Goal: Task Accomplishment & Management: Manage account settings

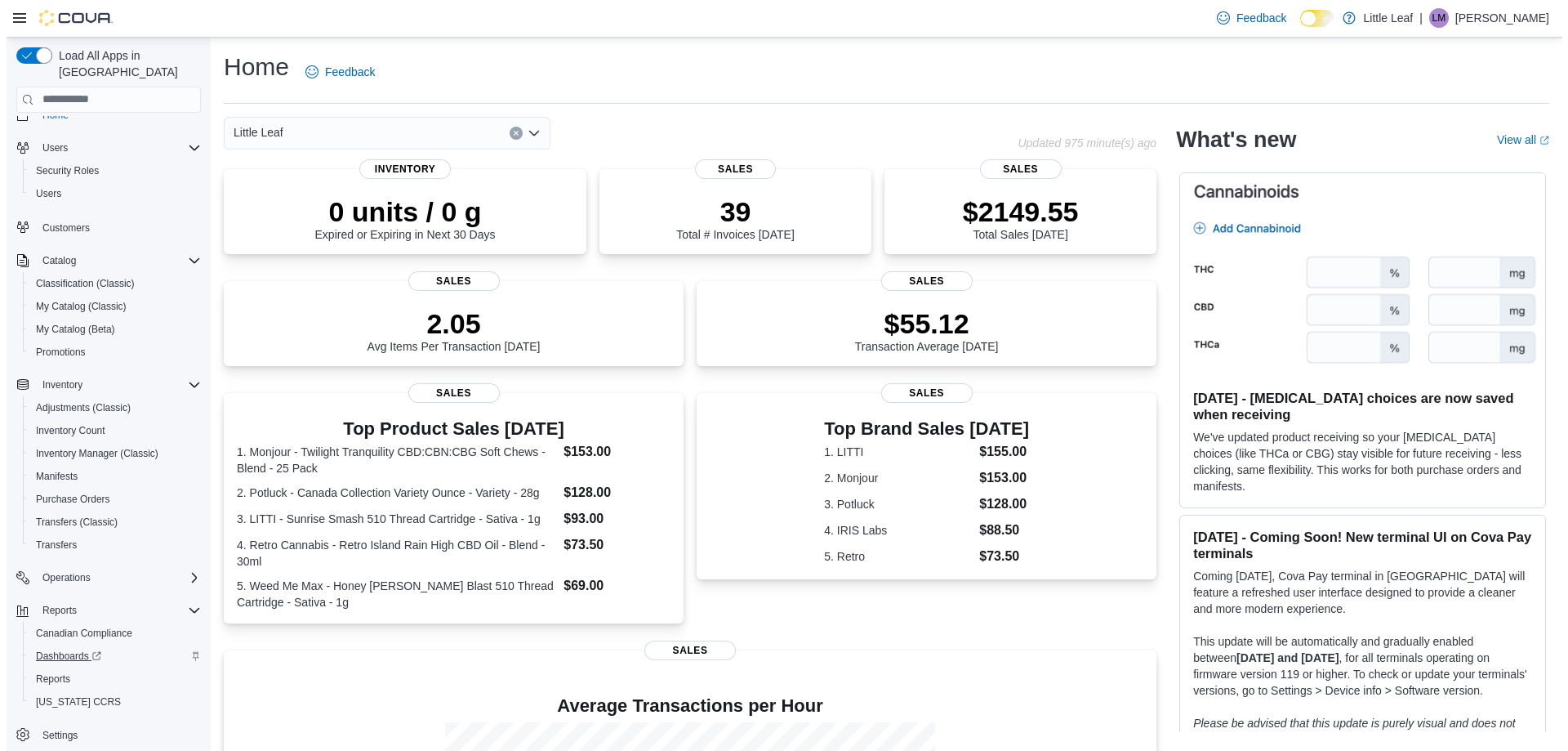
scroll to position [24, 0]
click at [49, 667] on span "Reports" at bounding box center [46, 674] width 34 height 13
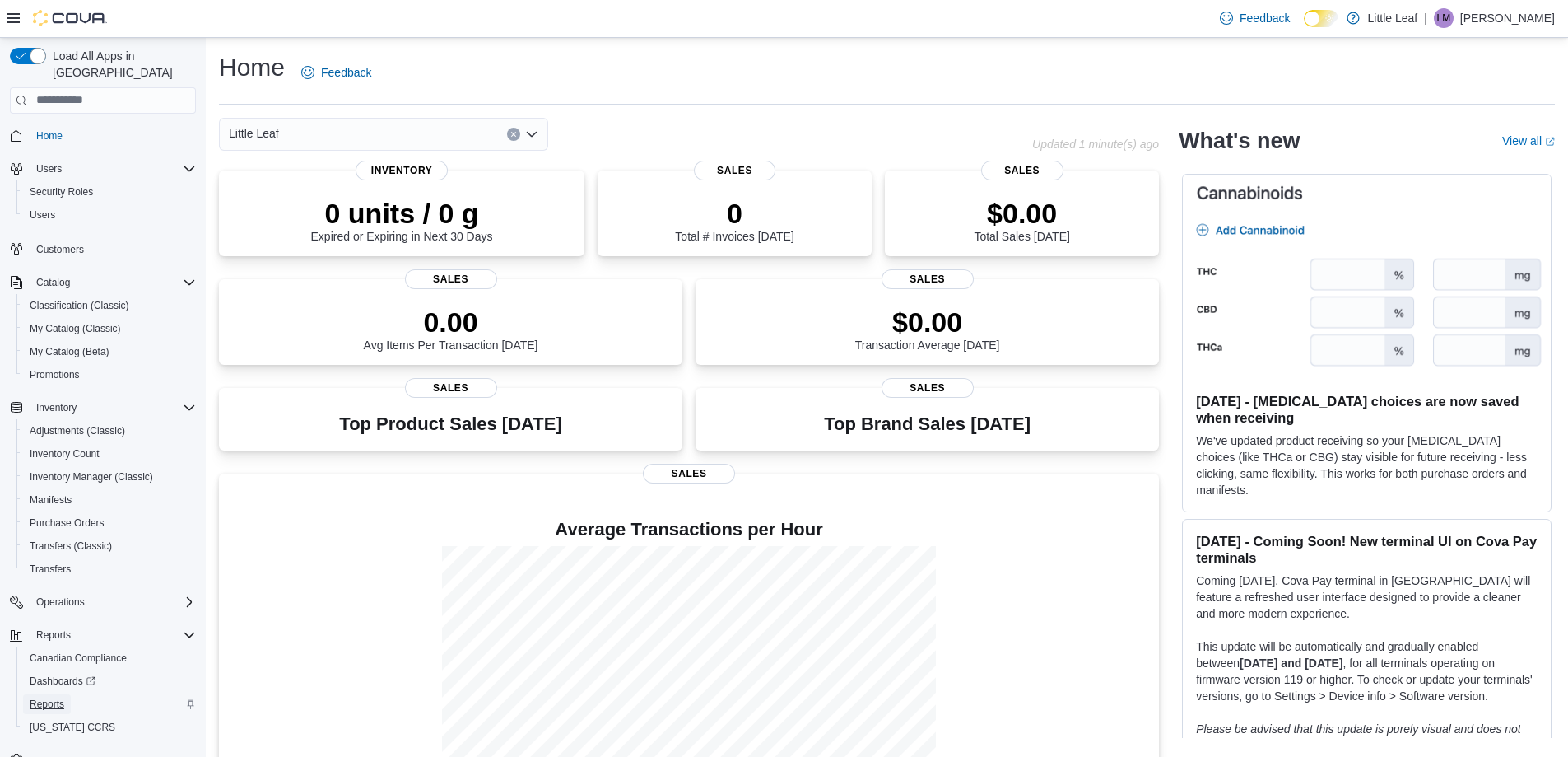
click at [52, 698] on span "Reports" at bounding box center [46, 705] width 35 height 14
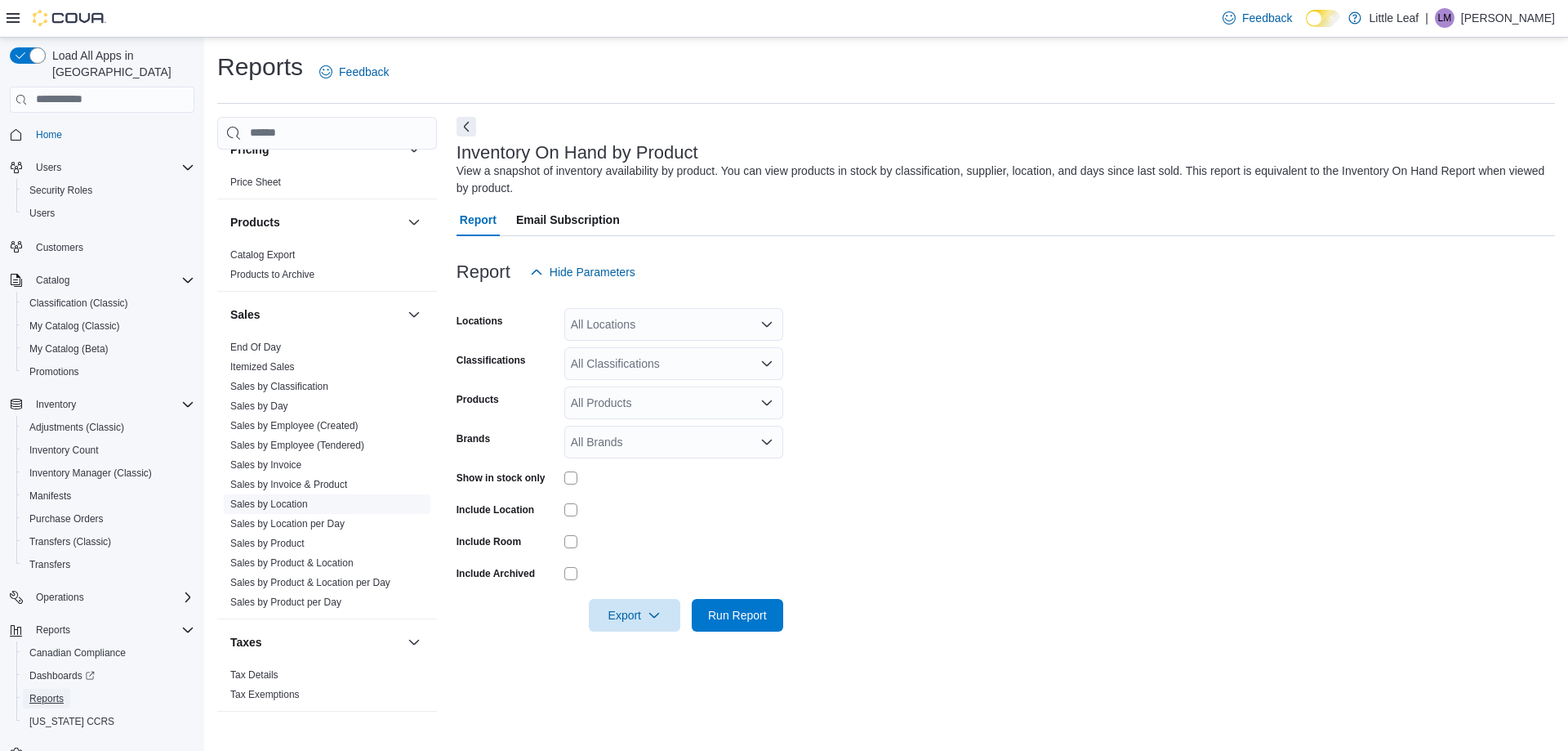
scroll to position [1275, 0]
click at [266, 339] on link "End Of Day" at bounding box center [256, 345] width 50 height 12
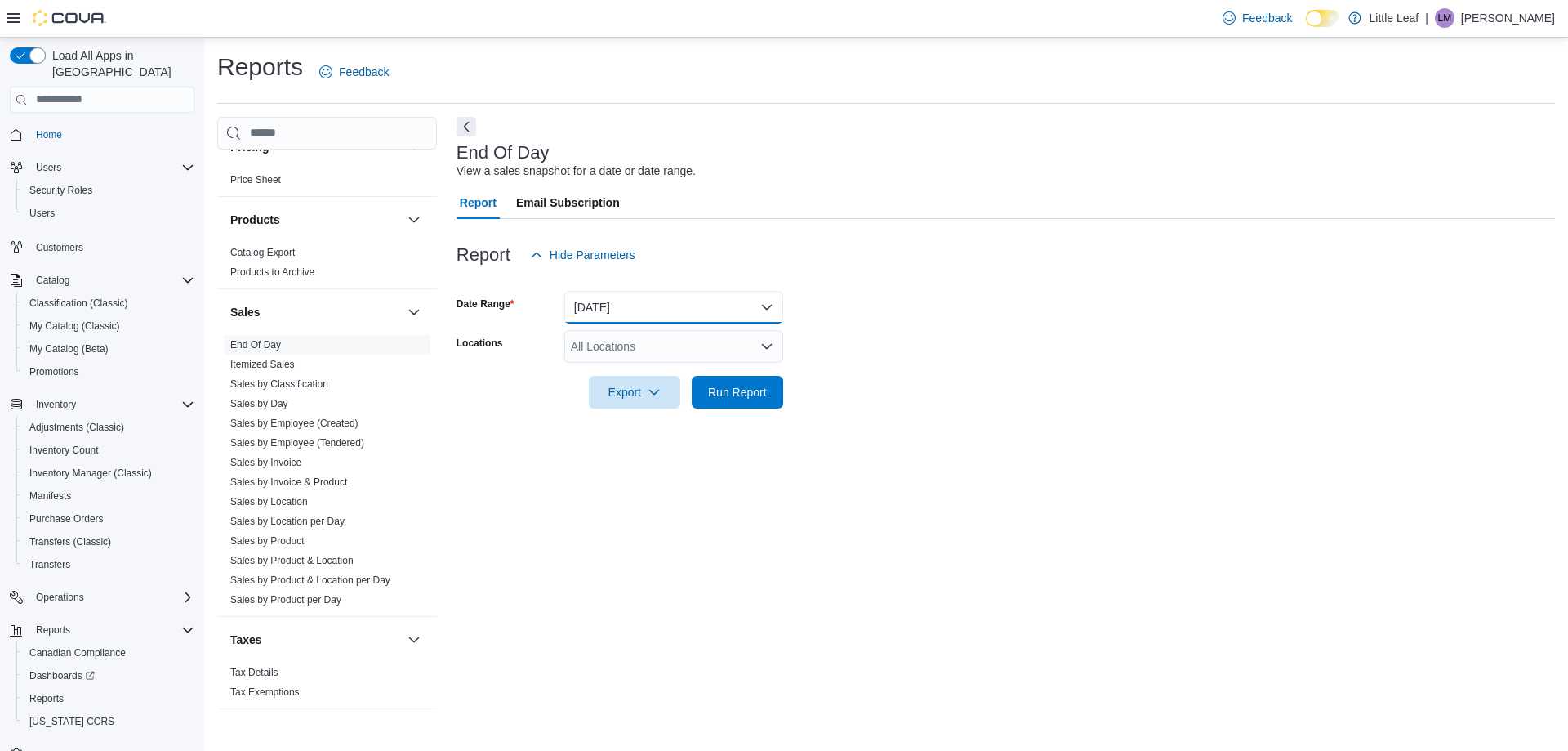
click at [630, 306] on button "Today" at bounding box center [674, 307] width 219 height 33
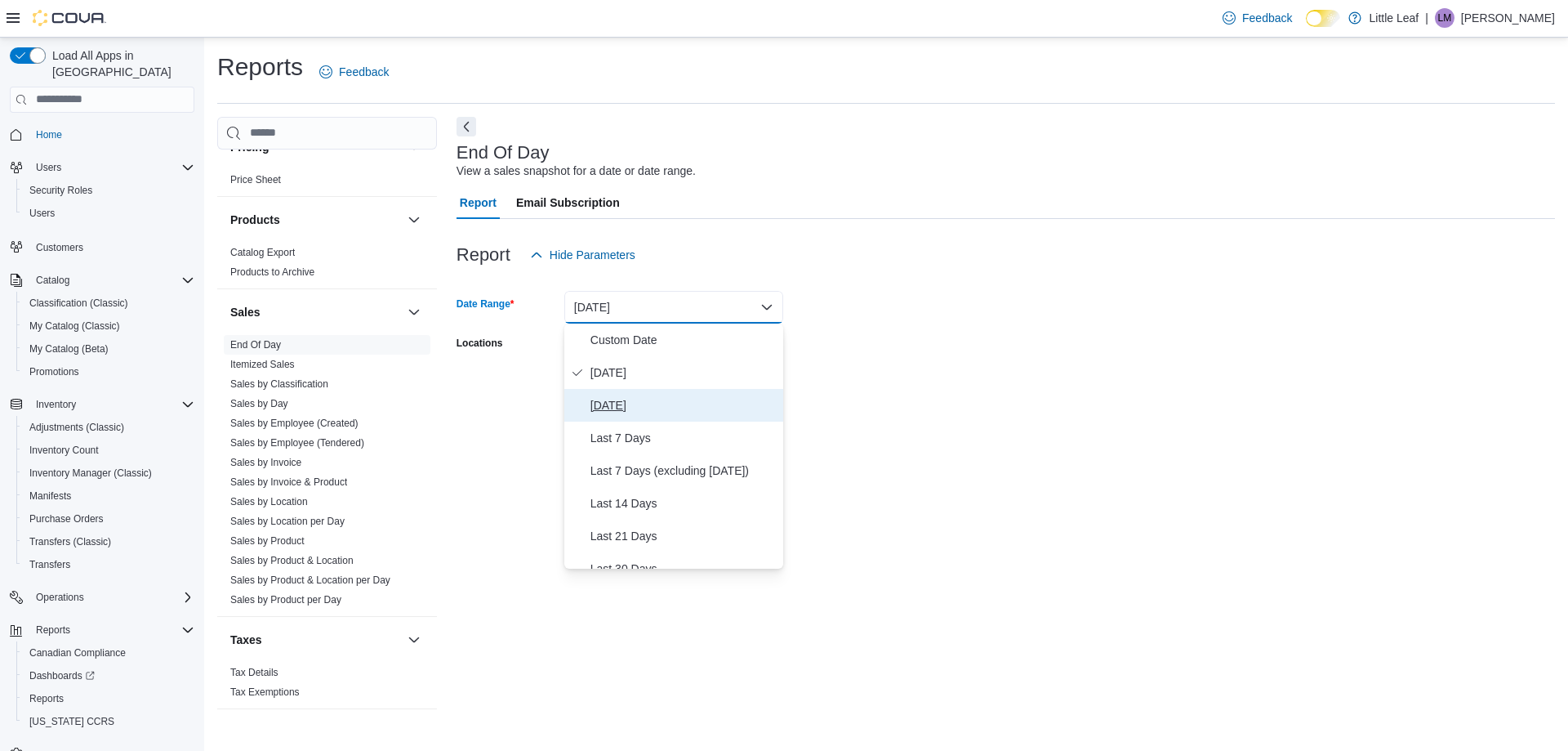
click at [632, 406] on span "Yesterday" at bounding box center [684, 404] width 186 height 19
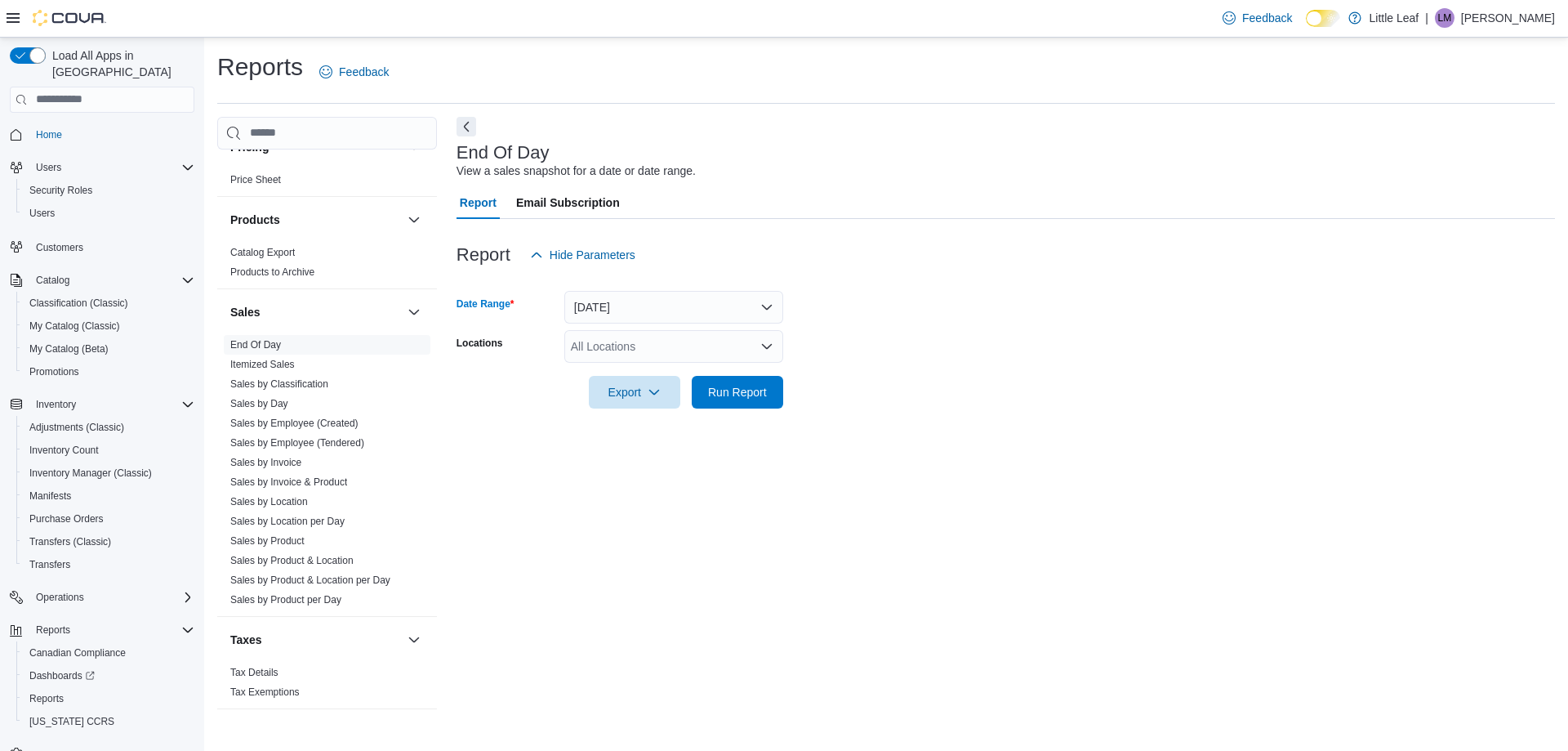
click at [637, 350] on div "All Locations" at bounding box center [674, 346] width 219 height 33
click at [636, 396] on span "[STREET_ADDRESS]" at bounding box center [656, 397] width 112 height 16
click at [656, 394] on icon "button" at bounding box center [654, 392] width 13 height 13
click at [657, 458] on span "Export to Pdf" at bounding box center [638, 457] width 74 height 13
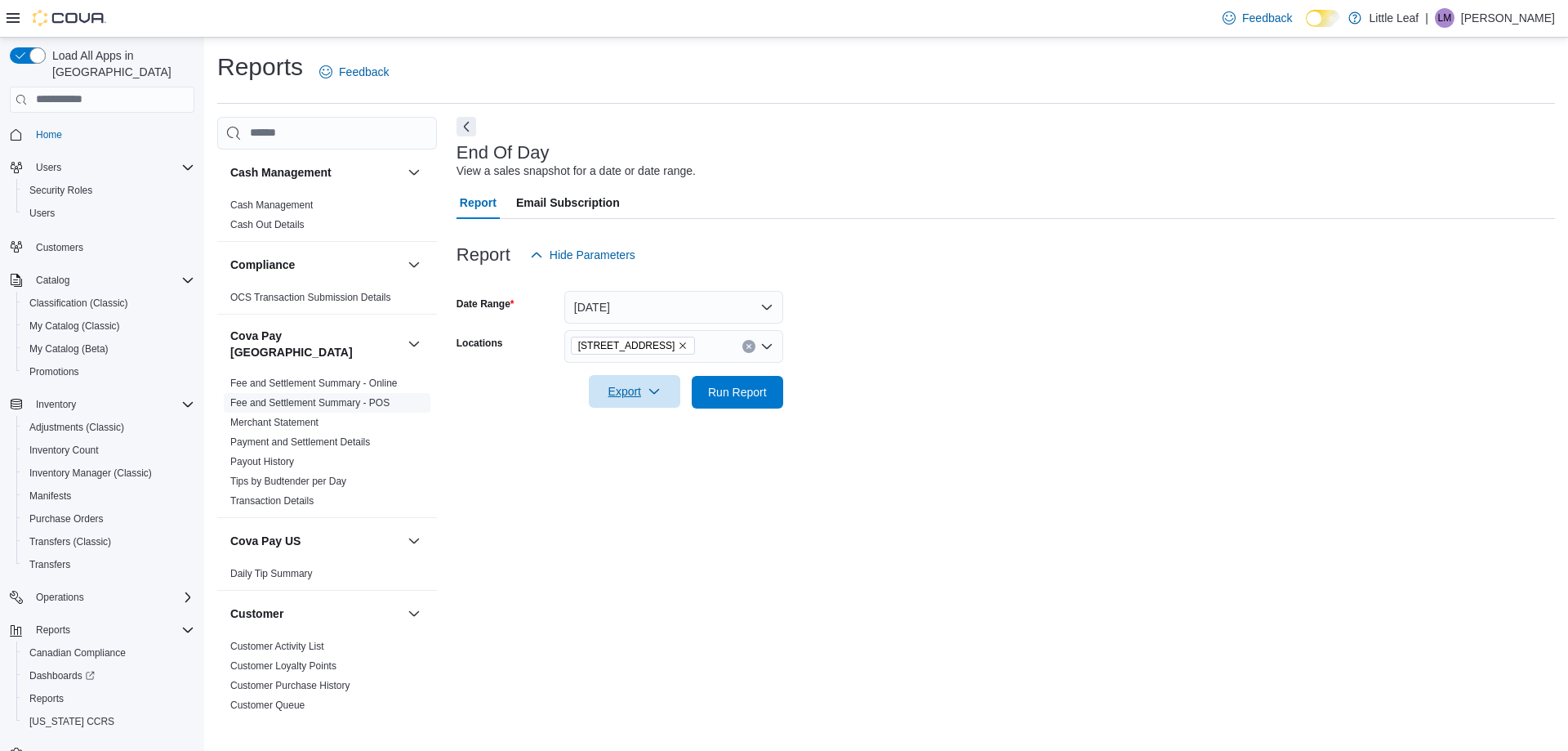
click at [299, 397] on link "Fee and Settlement Summary - POS" at bounding box center [310, 403] width 159 height 12
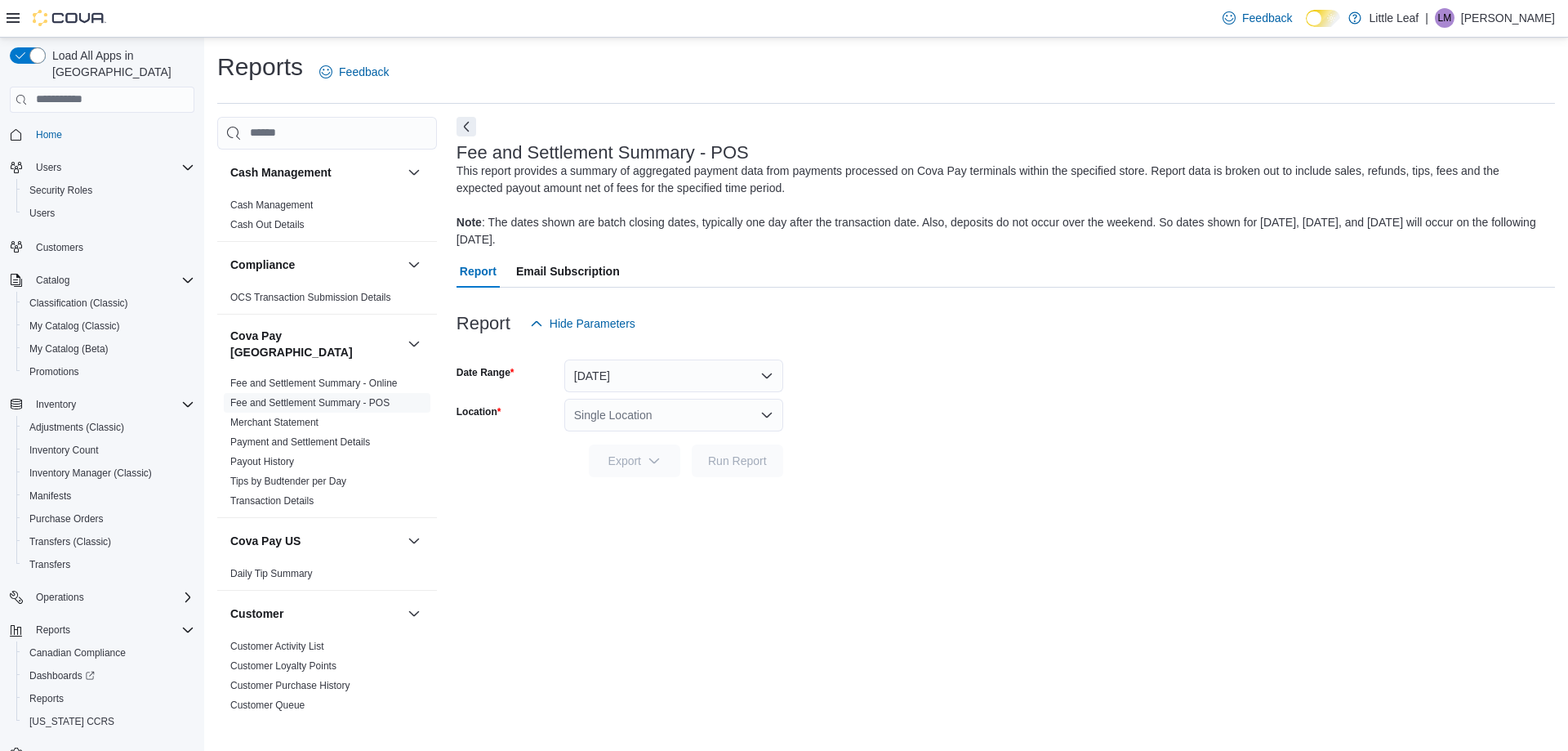
click at [685, 416] on div "Single Location" at bounding box center [674, 415] width 219 height 33
click at [690, 466] on span "[STREET_ADDRESS]" at bounding box center [675, 466] width 112 height 16
click at [732, 467] on span "Run Report" at bounding box center [737, 459] width 59 height 16
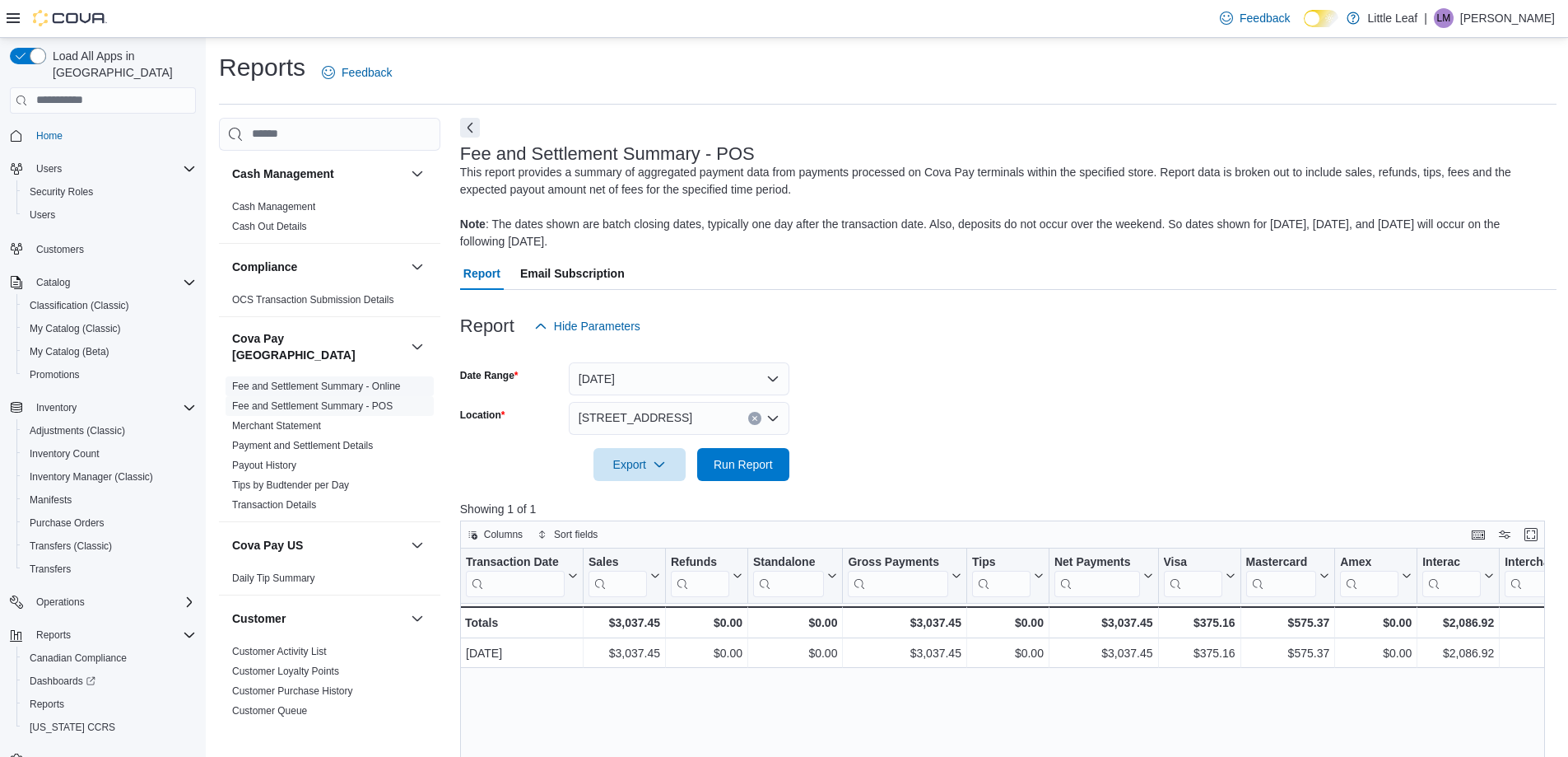
click at [391, 381] on link "Fee and Settlement Summary - Online" at bounding box center [317, 387] width 169 height 12
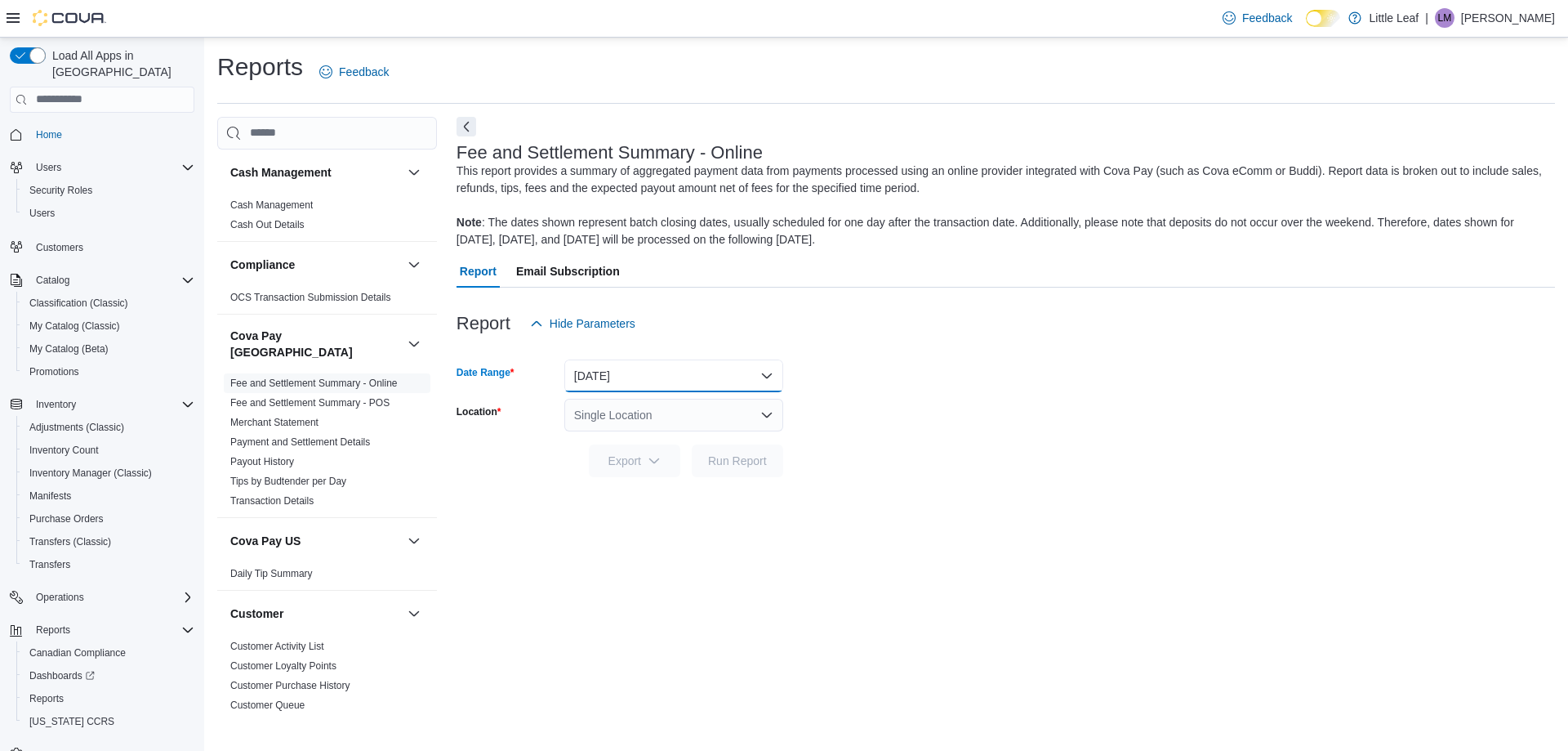
click at [612, 376] on button "Yesterday" at bounding box center [674, 375] width 219 height 33
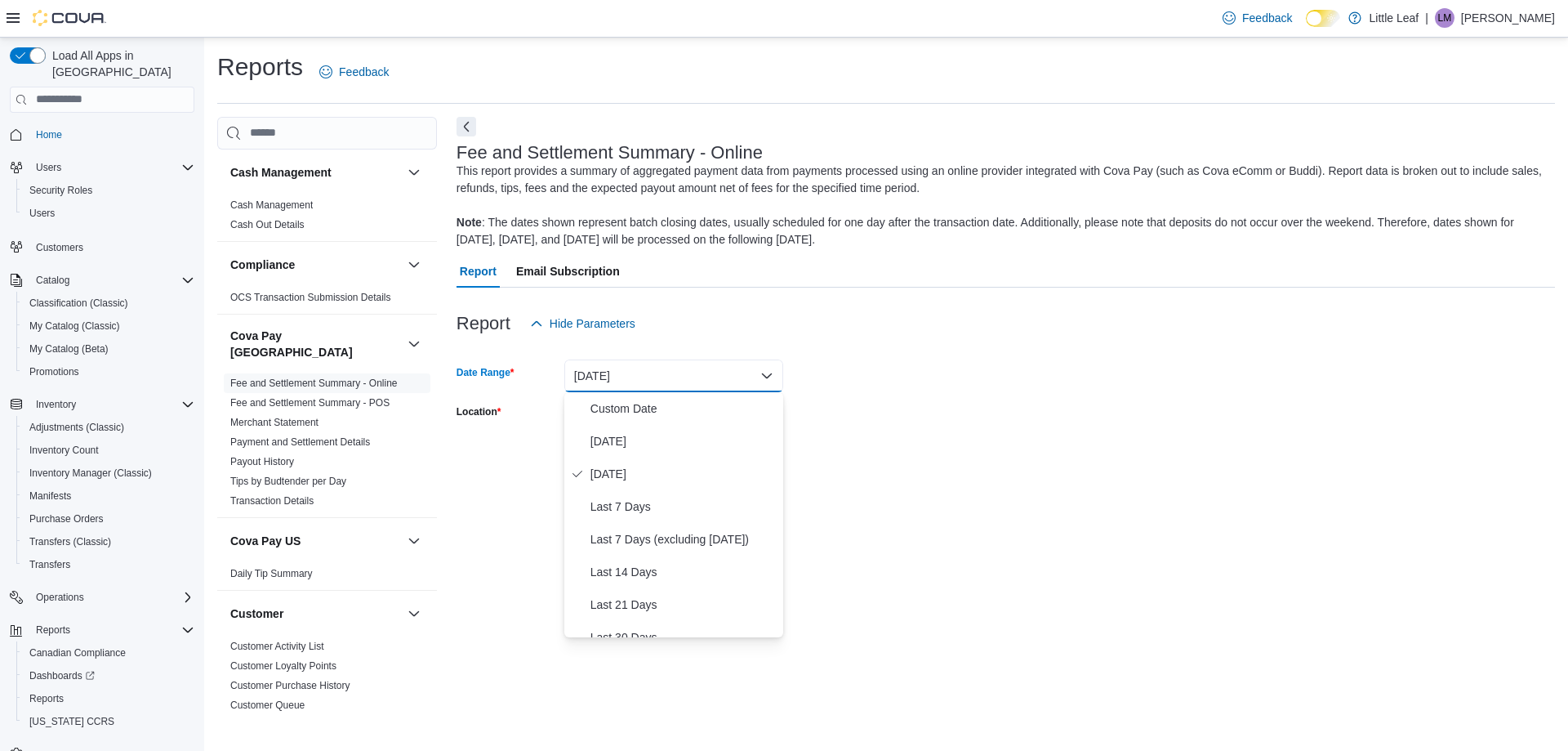
click at [928, 345] on div at bounding box center [1006, 349] width 1099 height 19
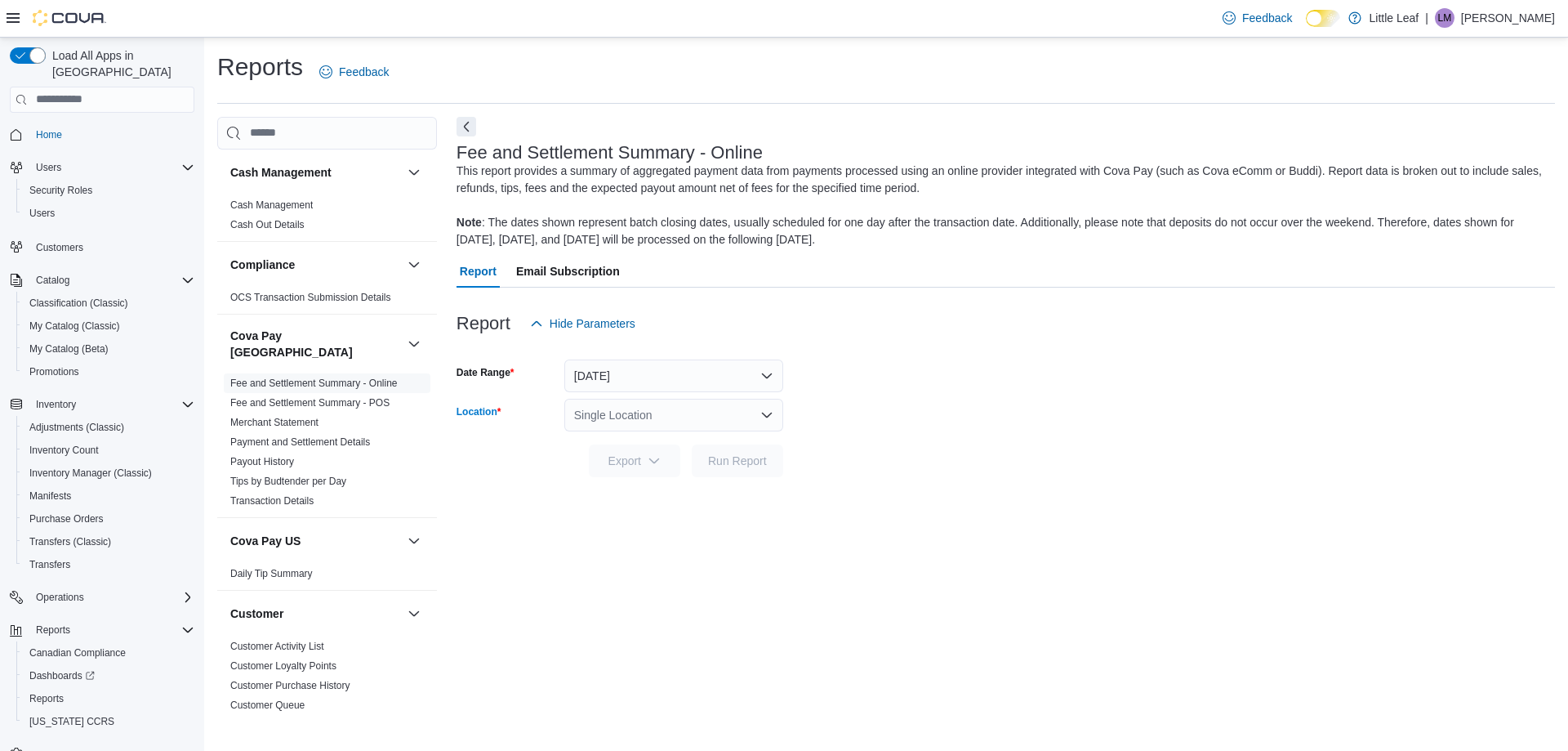
click at [688, 415] on div "Single Location" at bounding box center [674, 415] width 219 height 33
click at [680, 464] on span "[STREET_ADDRESS]" at bounding box center [675, 466] width 112 height 16
click at [727, 466] on span "Run Report" at bounding box center [737, 459] width 59 height 16
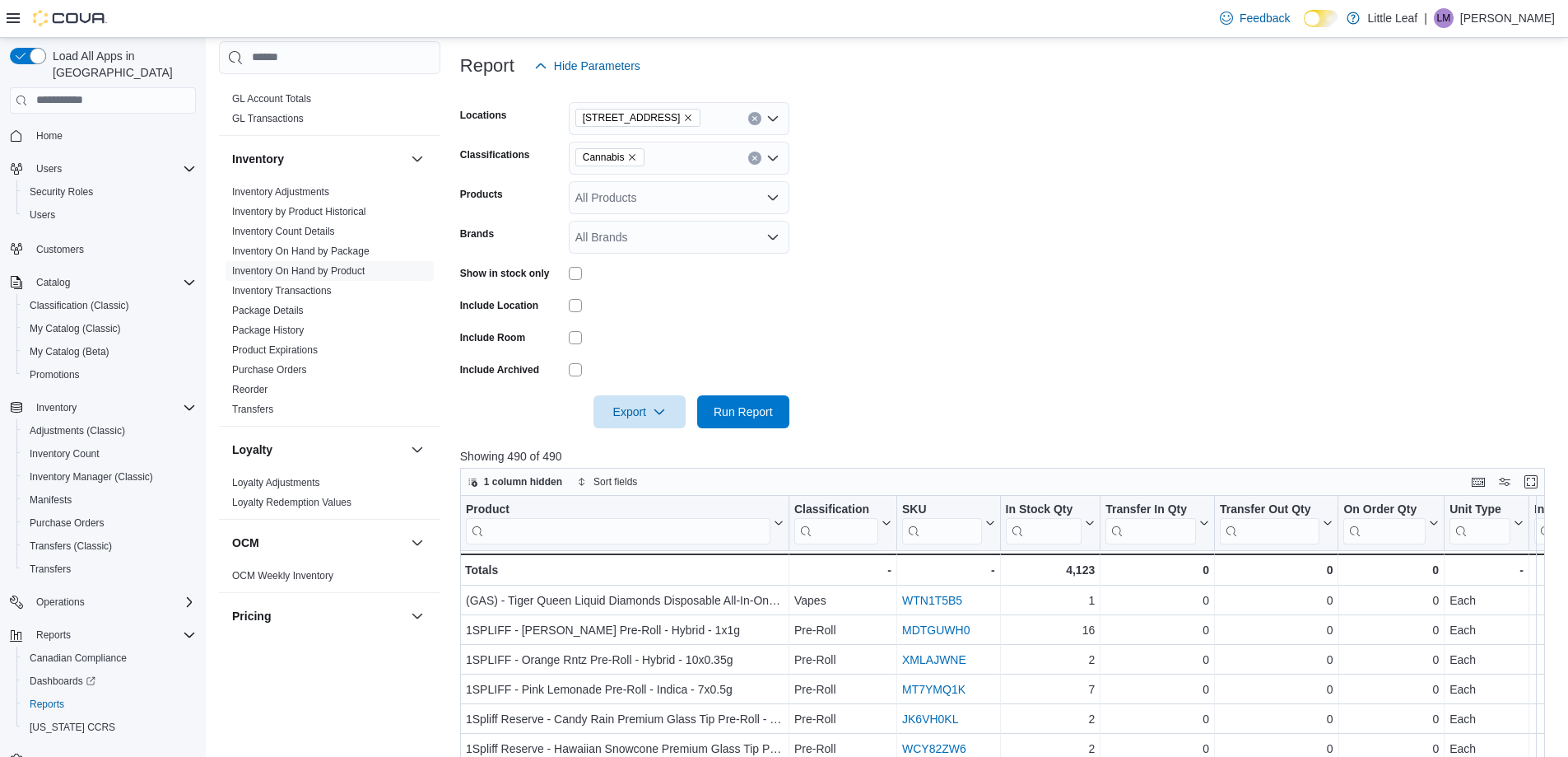
scroll to position [165, 0]
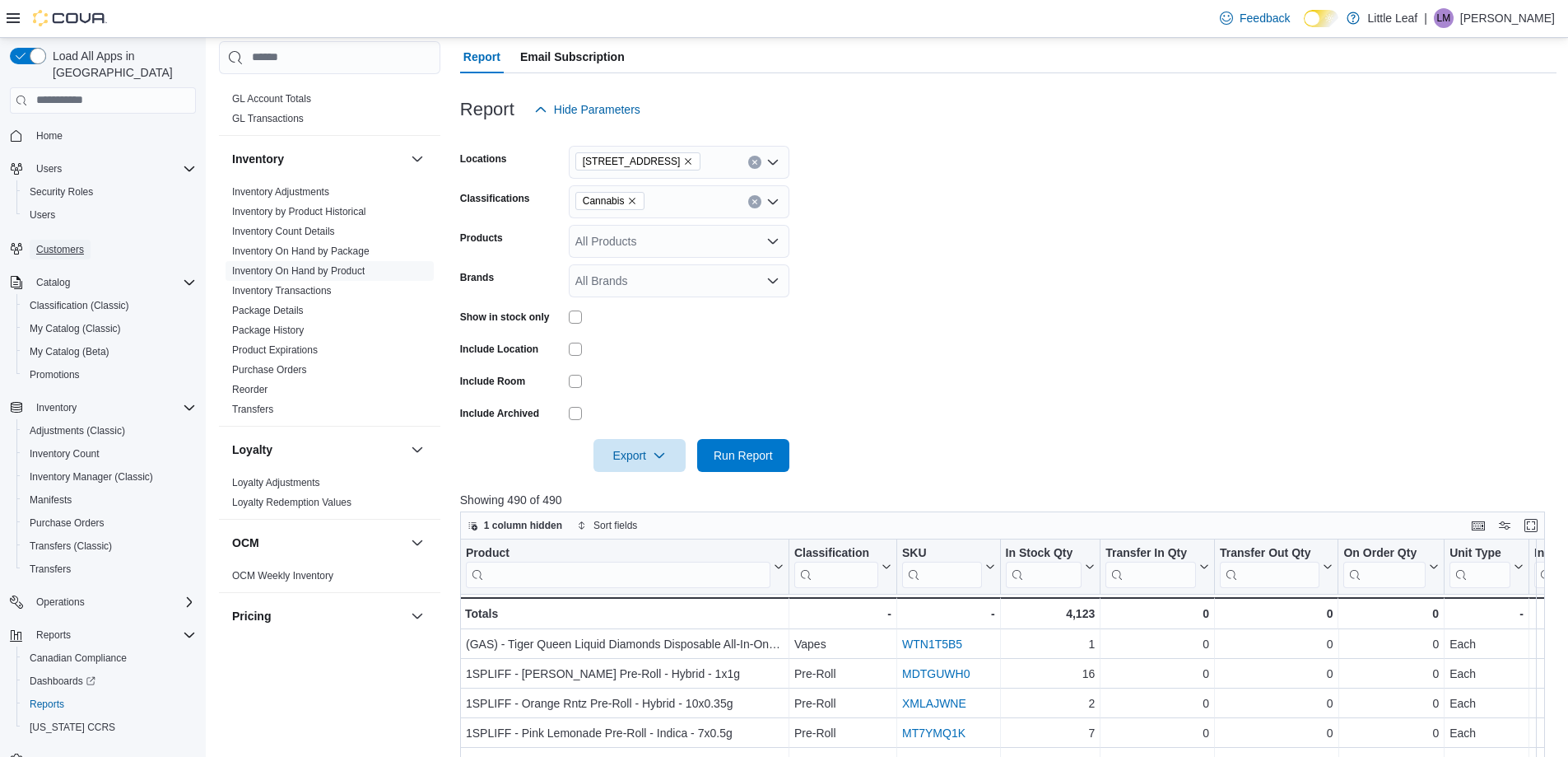
click at [68, 243] on span "Customers" at bounding box center [60, 250] width 47 height 14
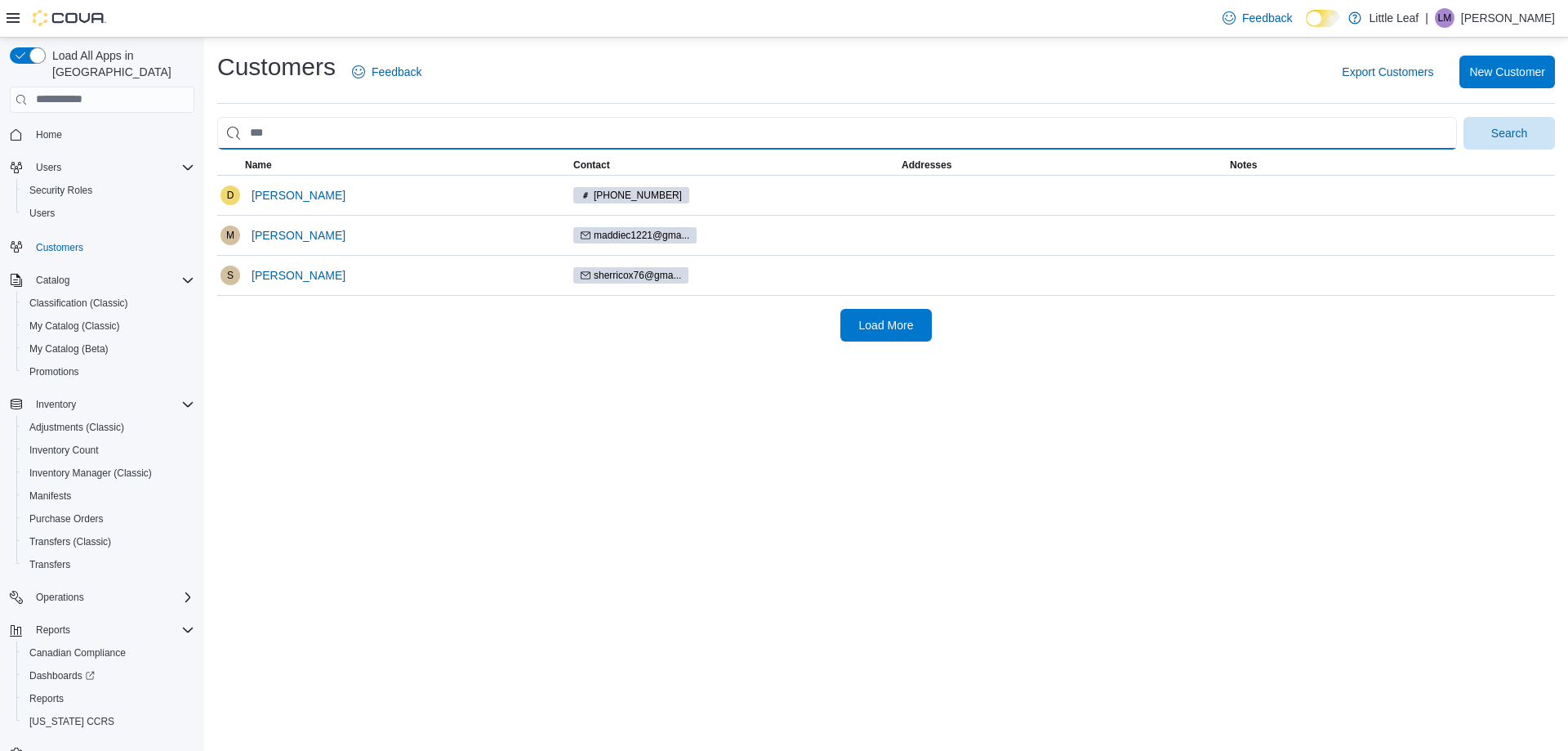
click at [330, 132] on input "search" at bounding box center [837, 133] width 1240 height 33
type input "*****"
click at [1464, 117] on button "Search" at bounding box center [1509, 133] width 91 height 33
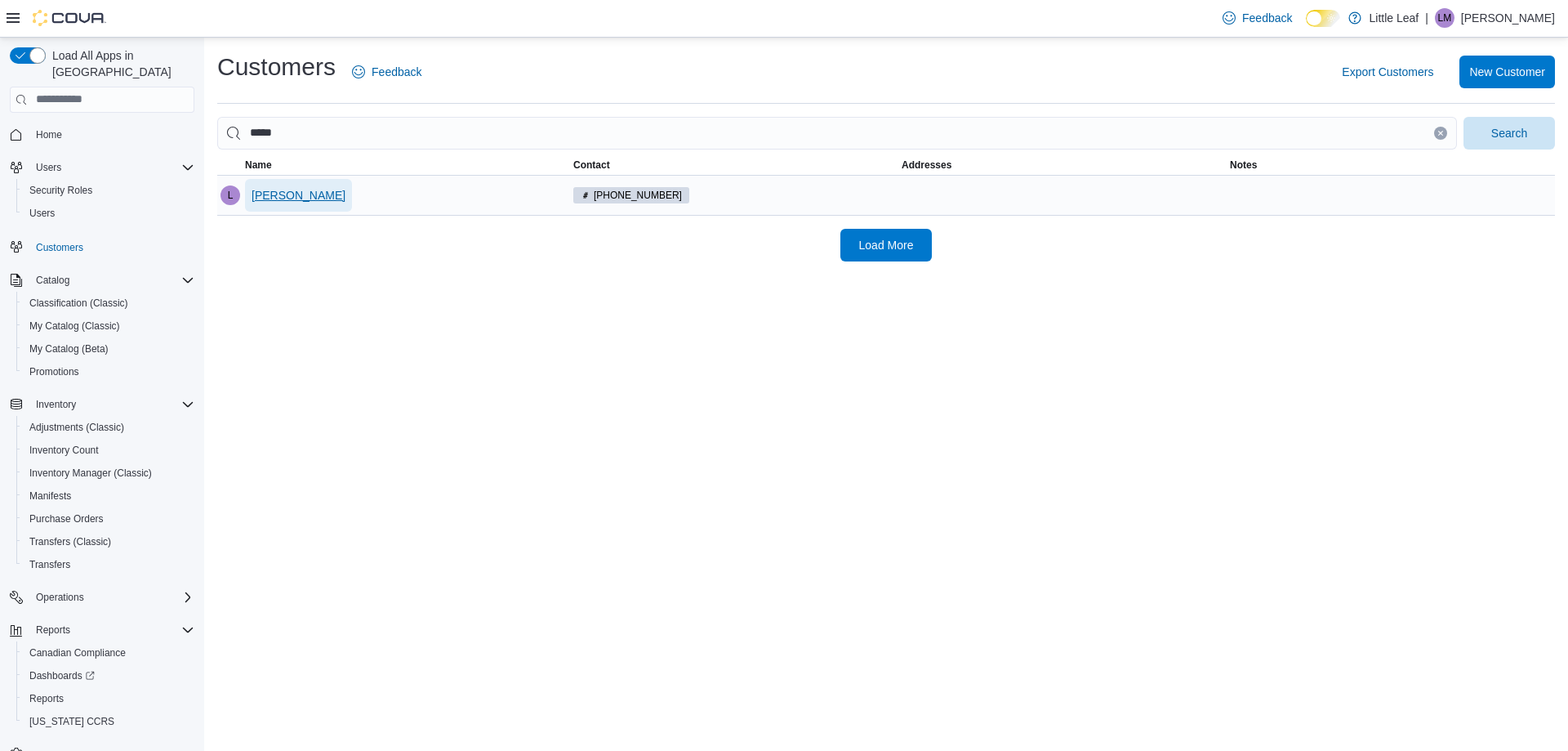
click at [284, 192] on span "[PERSON_NAME]" at bounding box center [299, 195] width 94 height 16
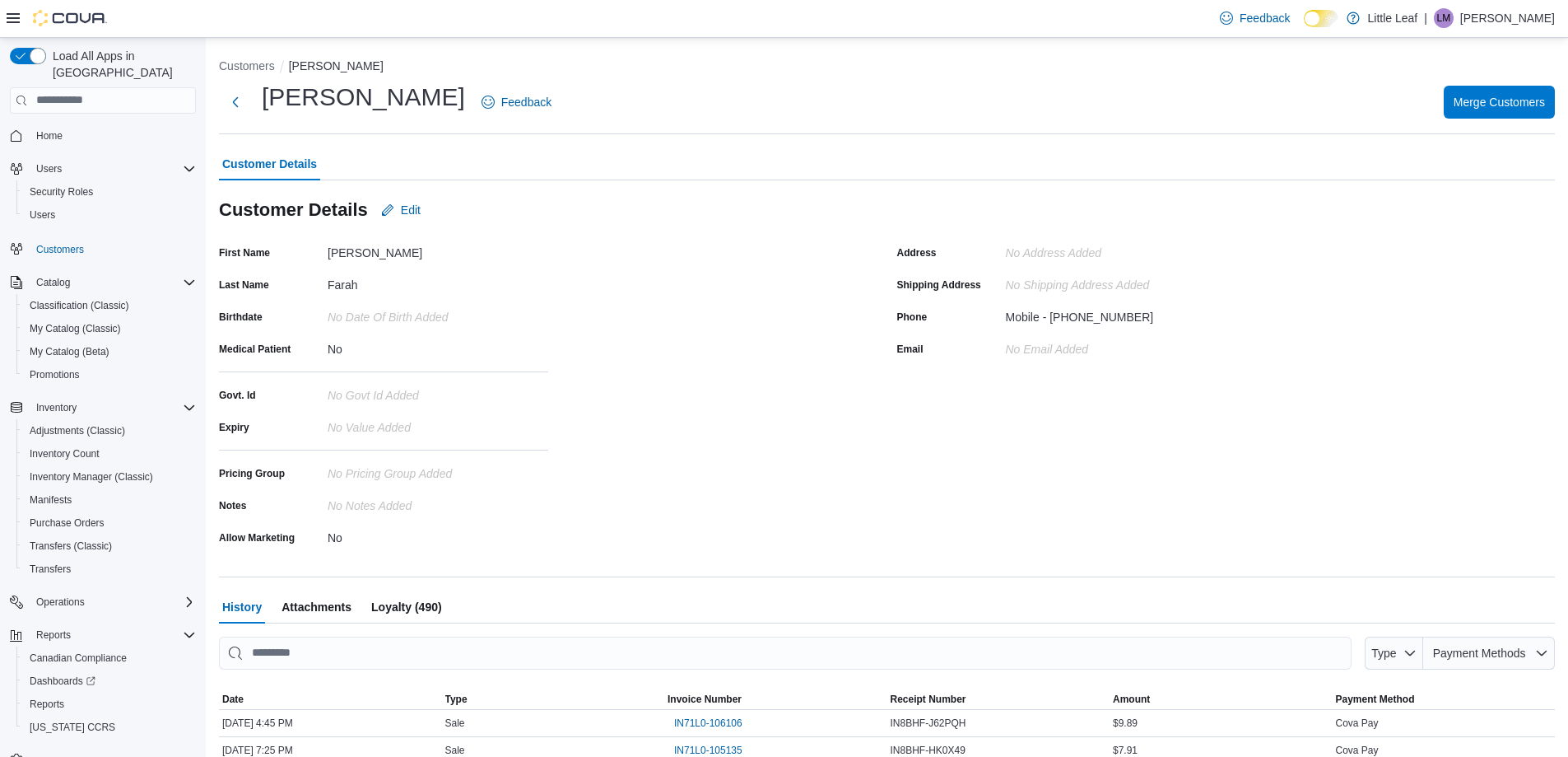
click at [402, 607] on span "Loyalty (490)" at bounding box center [407, 606] width 71 height 33
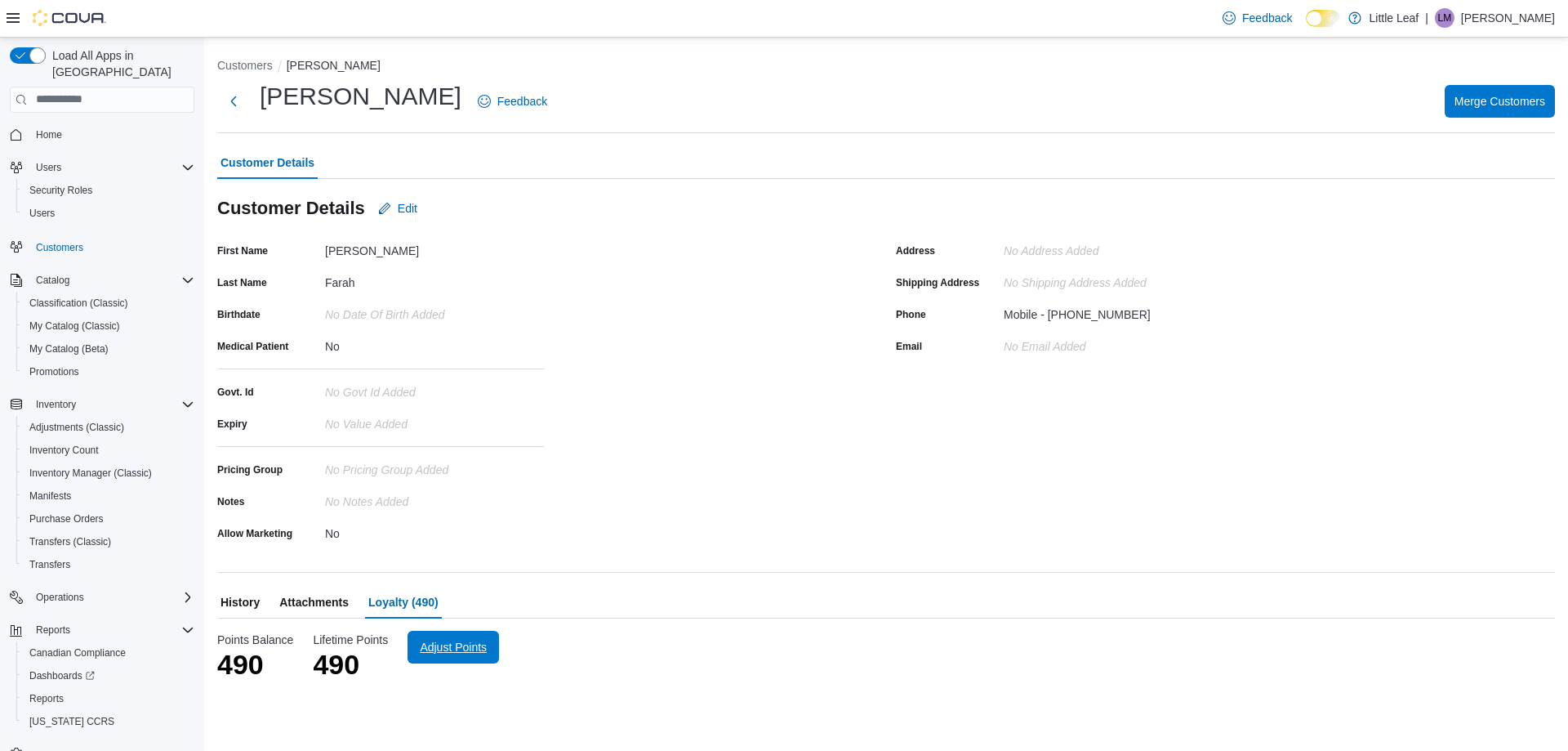
click at [453, 652] on span "Adjust Points" at bounding box center [453, 646] width 67 height 16
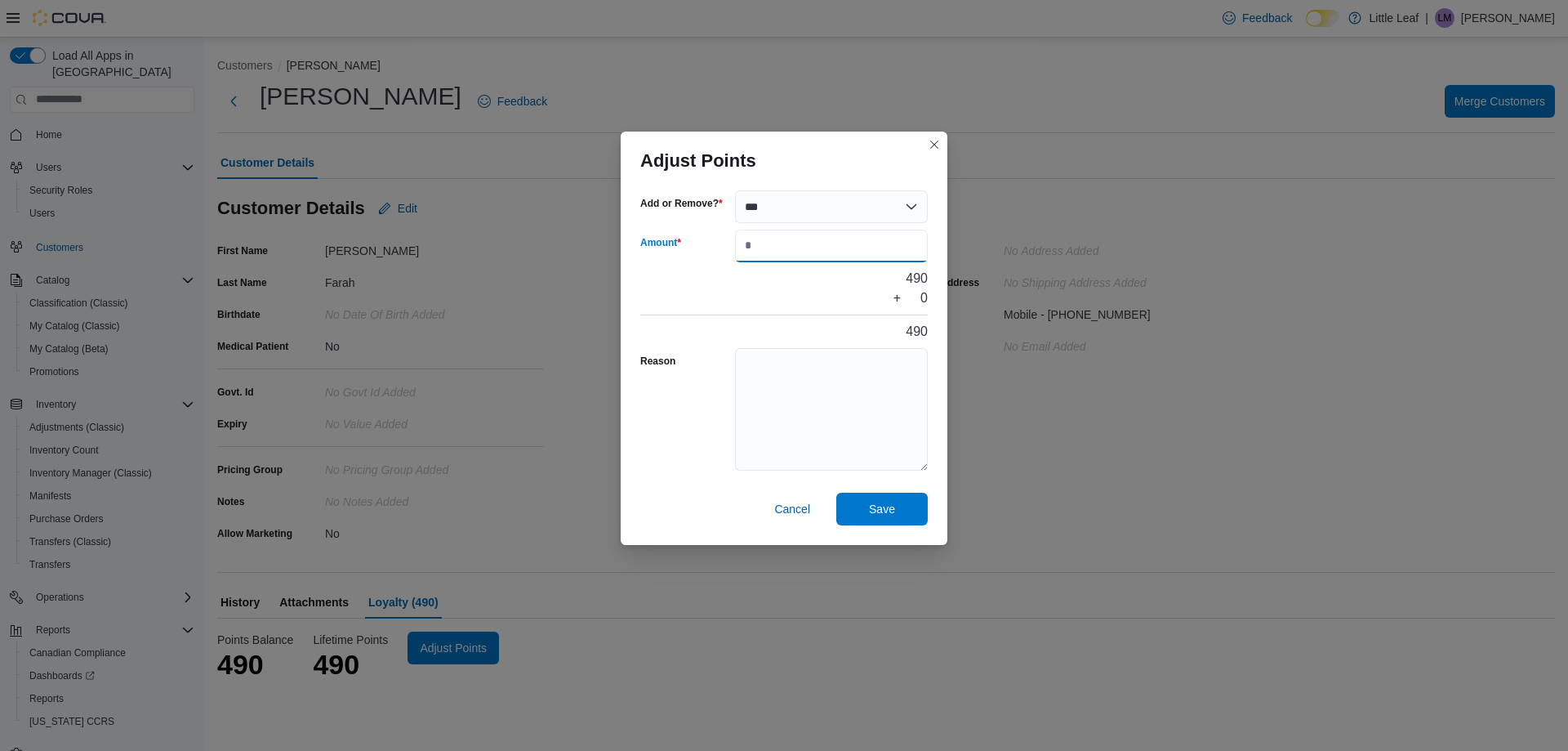
click at [784, 242] on input "Amount" at bounding box center [831, 246] width 193 height 33
type input "**"
click at [772, 383] on textarea "Reason" at bounding box center [831, 409] width 193 height 123
type textarea "**********"
click at [879, 511] on span "Save" at bounding box center [882, 508] width 26 height 16
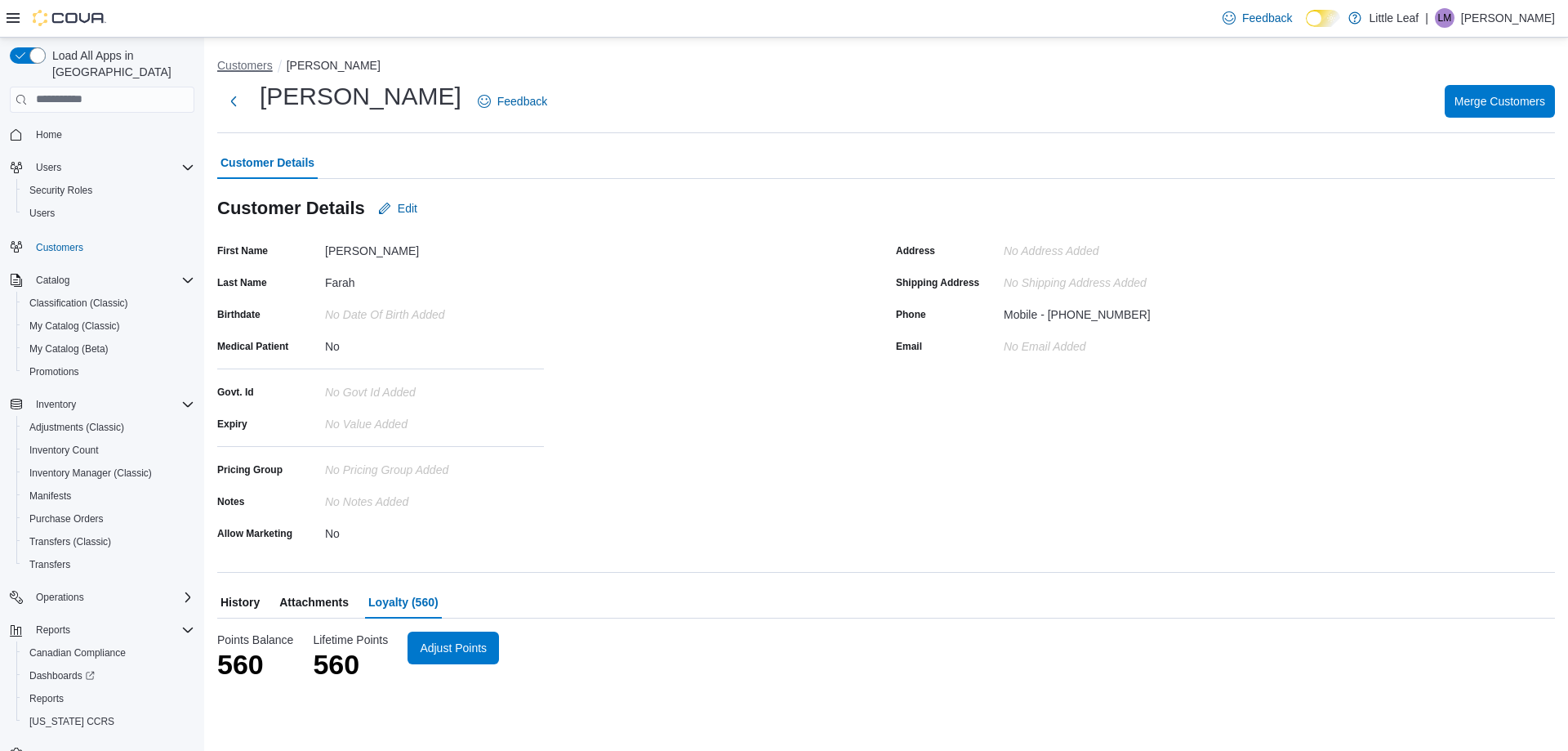
click at [254, 70] on button "Customers" at bounding box center [245, 65] width 55 height 13
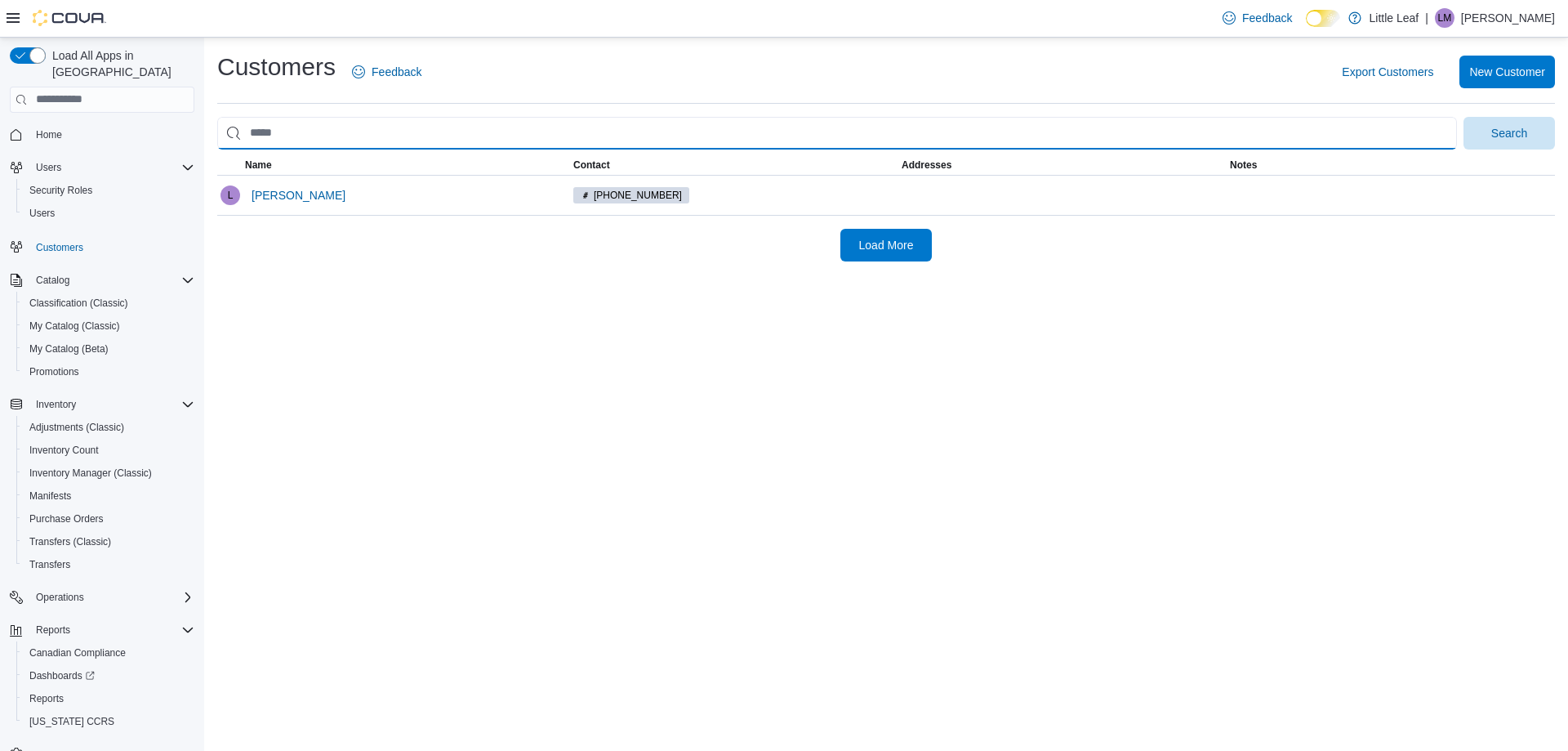
click at [310, 134] on input "search" at bounding box center [837, 133] width 1240 height 33
type input "*******"
click at [1464, 117] on button "Search" at bounding box center [1509, 133] width 91 height 33
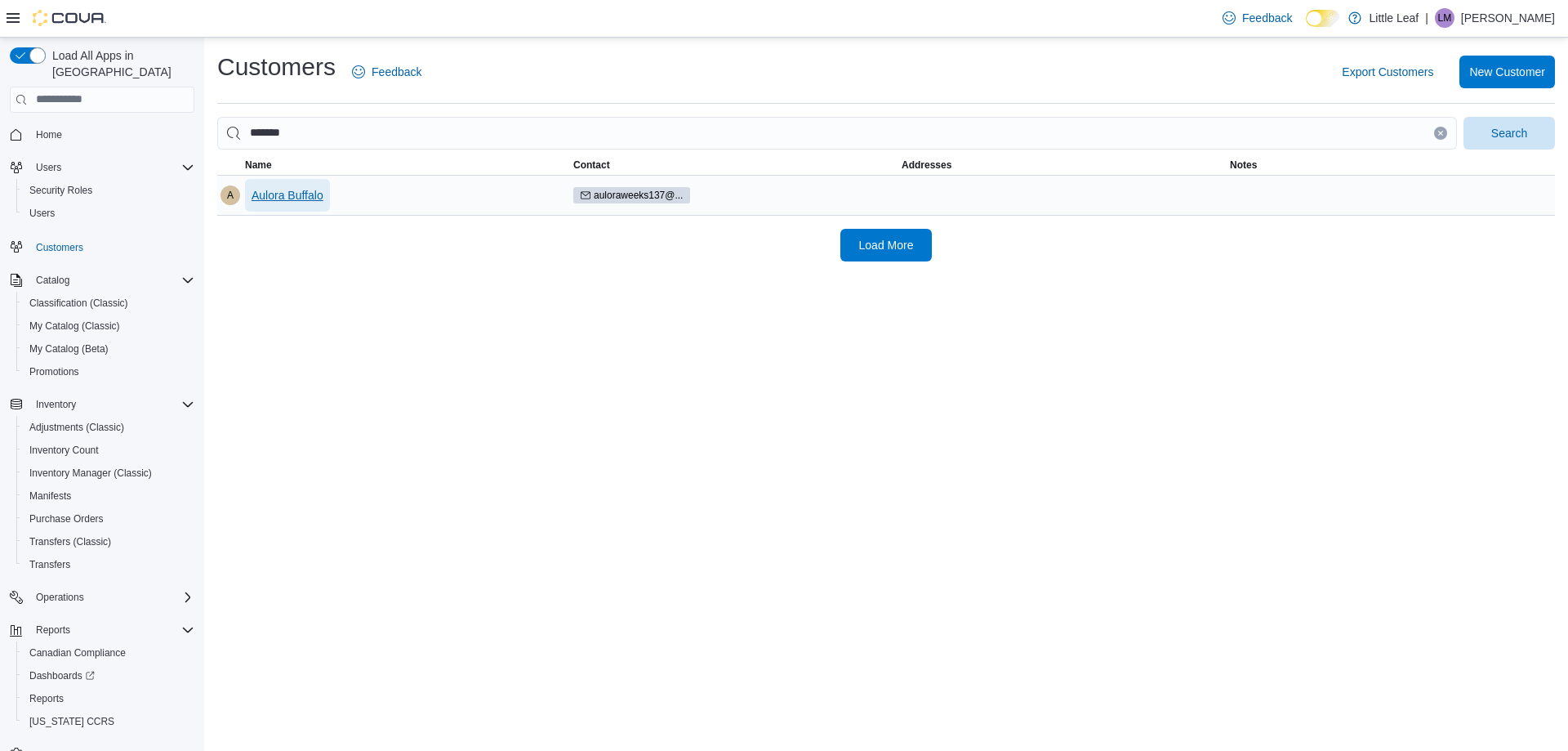
click at [303, 190] on span "Aulora Buffalo" at bounding box center [288, 195] width 72 height 16
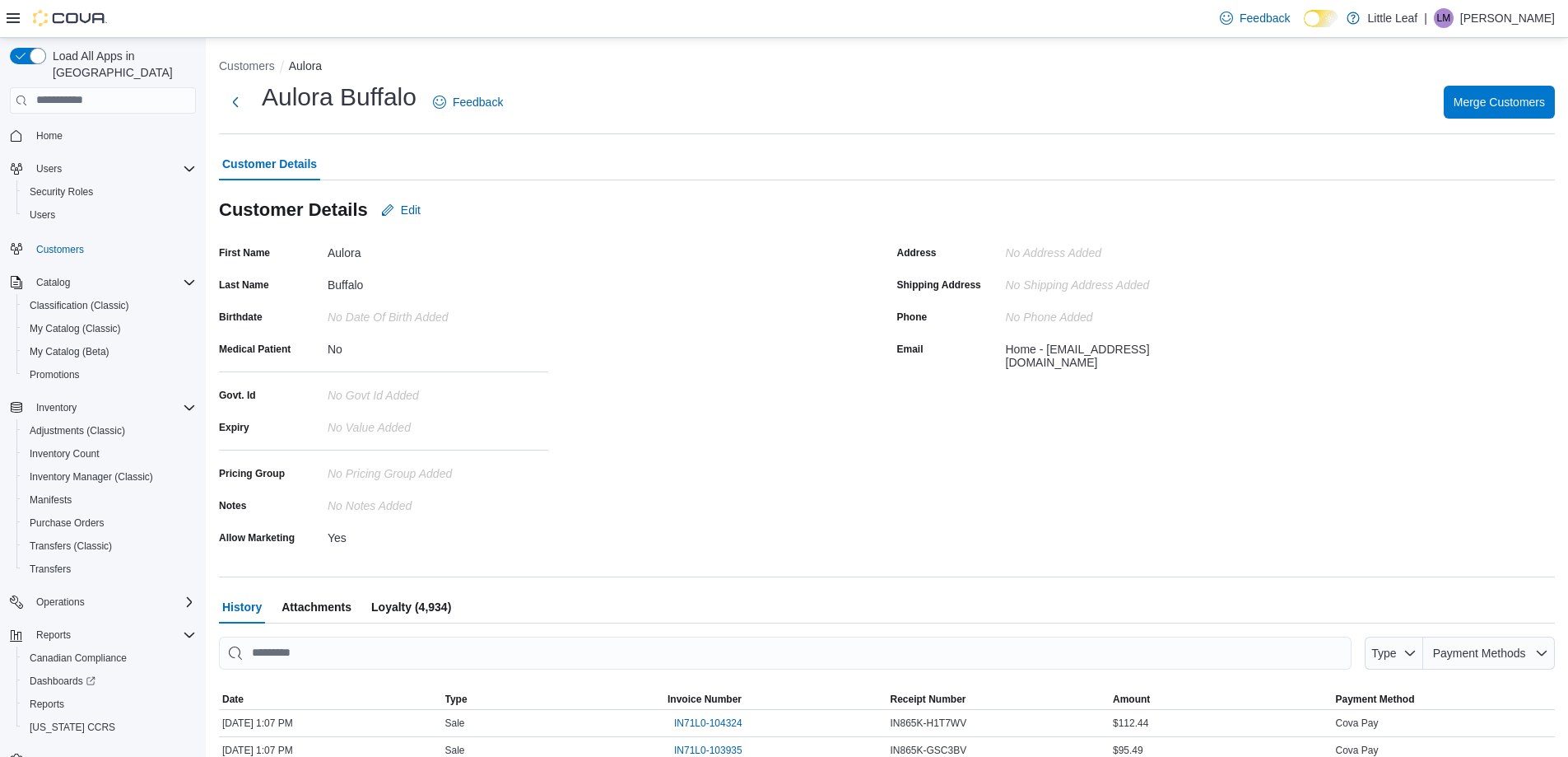
click at [434, 607] on span "Loyalty (4,934)" at bounding box center [411, 606] width 79 height 33
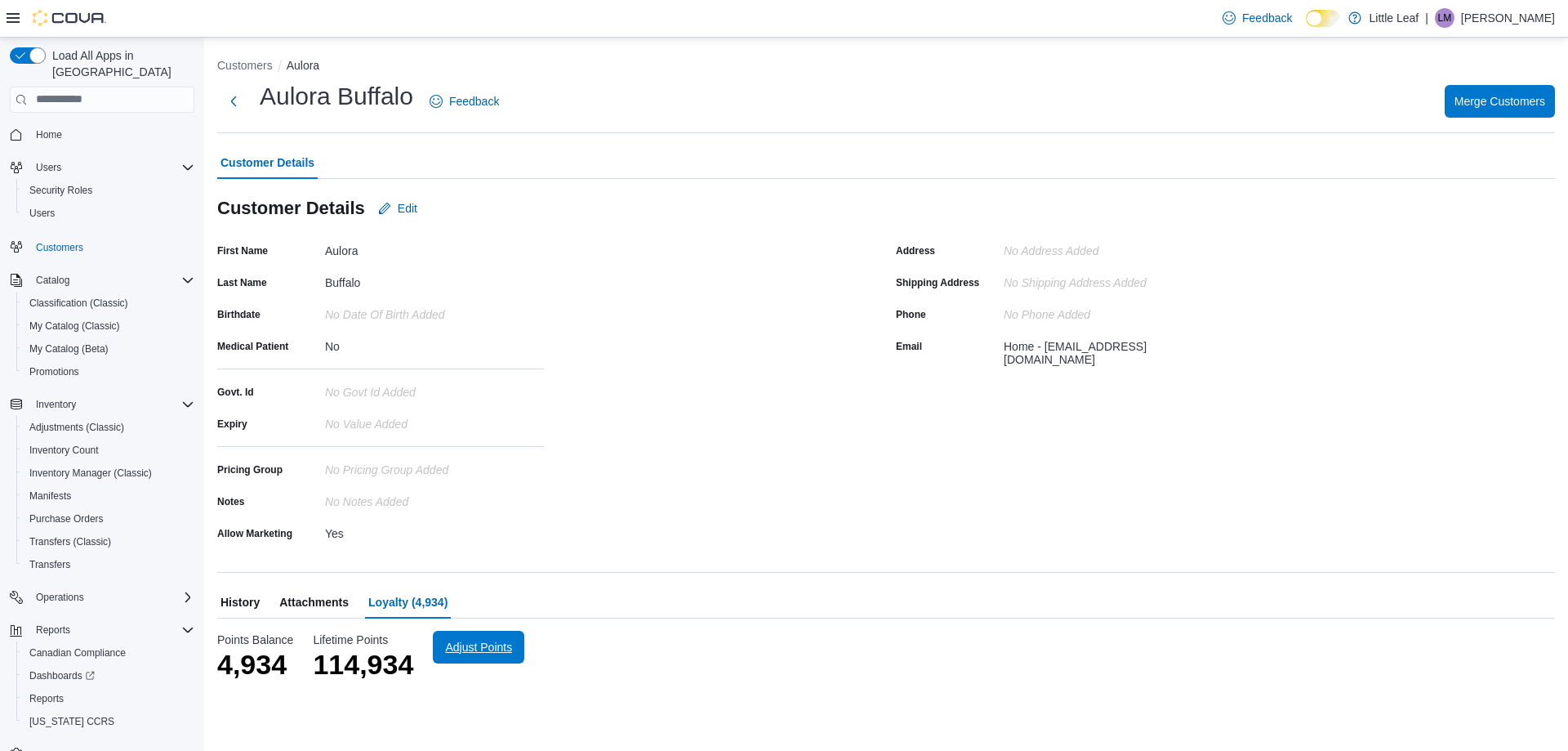
click at [461, 651] on span "Adjust Points" at bounding box center [479, 646] width 67 height 16
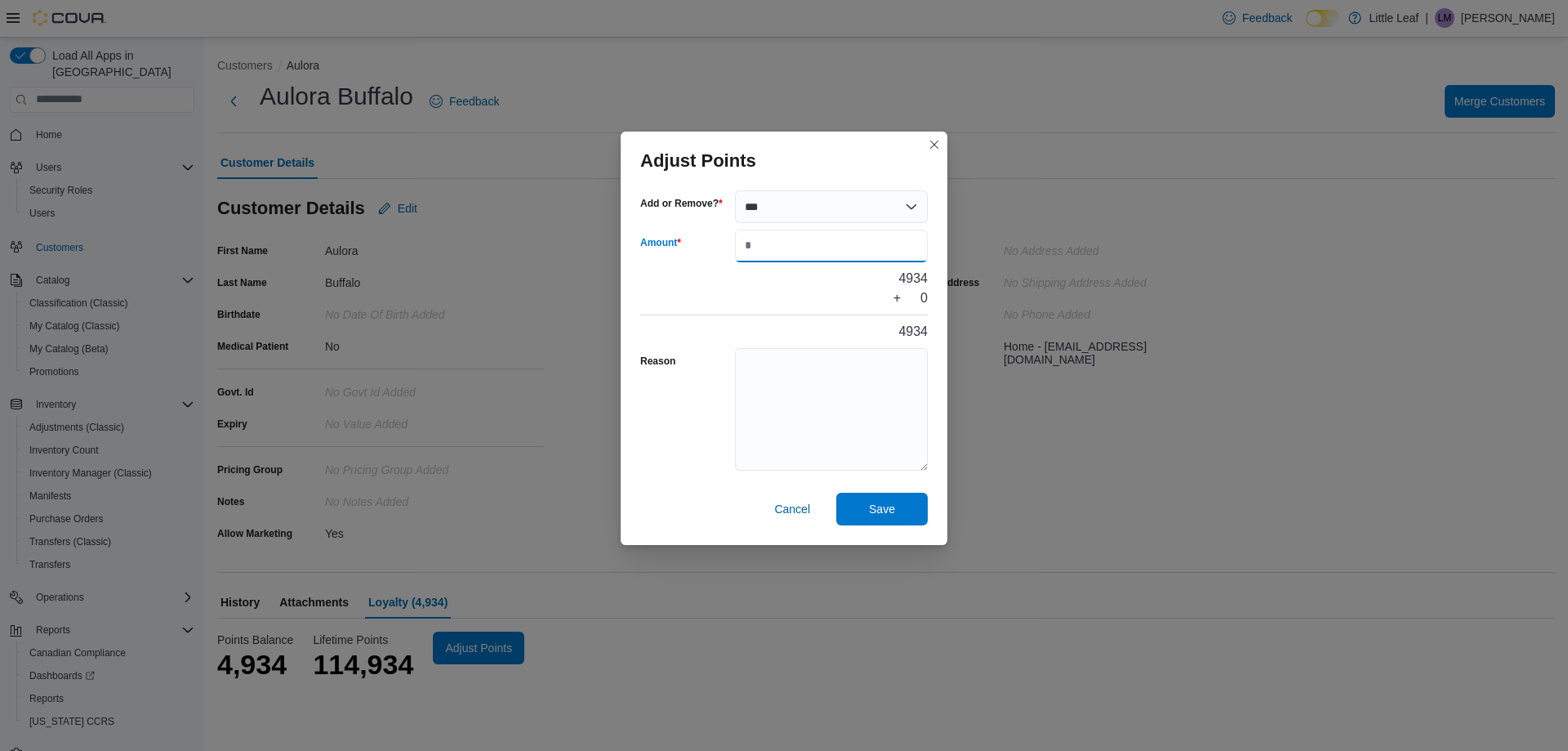
click at [779, 246] on input "Amount" at bounding box center [831, 246] width 193 height 33
type input "***"
click at [883, 371] on textarea "Reason" at bounding box center [831, 409] width 193 height 123
type textarea "**********"
click at [894, 510] on span "Save" at bounding box center [882, 508] width 26 height 16
